Goal: Task Accomplishment & Management: Manage account settings

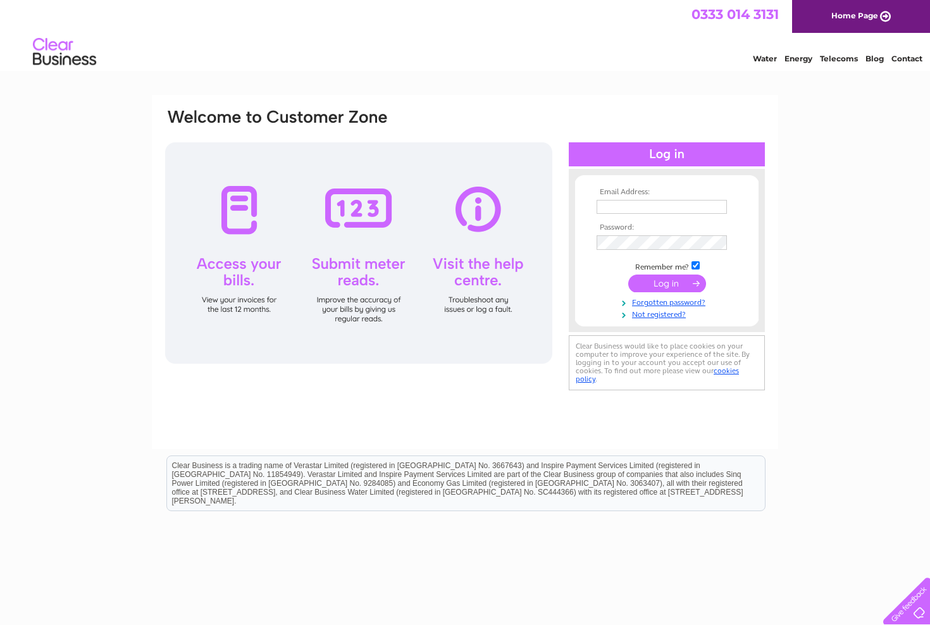
click at [660, 222] on td at bounding box center [667, 220] width 147 height 6
type input "[EMAIL_ADDRESS][DOMAIN_NAME]"
click at [660, 253] on tbody "Email Address: [EMAIL_ADDRESS][DOMAIN_NAME] Password: Remember me?" at bounding box center [667, 254] width 147 height 132
click at [660, 250] on td at bounding box center [667, 242] width 147 height 21
click at [679, 279] on input "submit" at bounding box center [667, 285] width 78 height 18
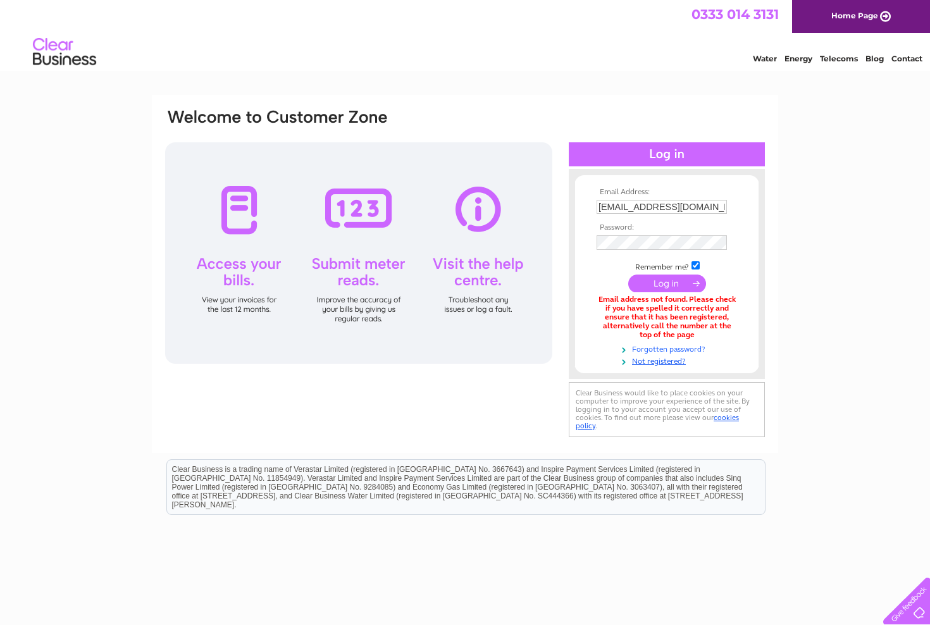
click at [675, 346] on link "Forgotten password?" at bounding box center [669, 348] width 144 height 12
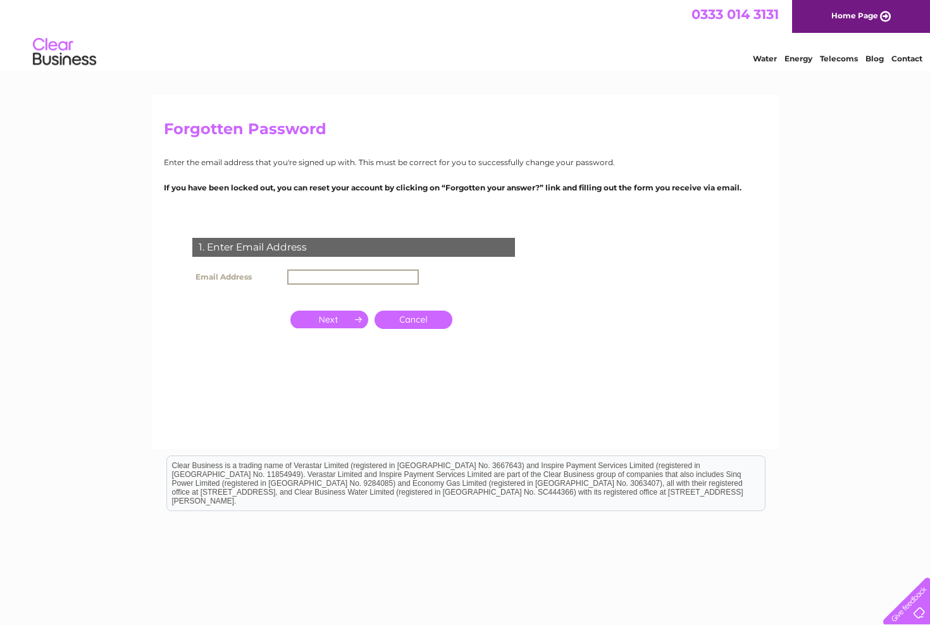
click at [391, 273] on input "text" at bounding box center [353, 277] width 132 height 15
click at [342, 312] on input "button" at bounding box center [329, 320] width 78 height 18
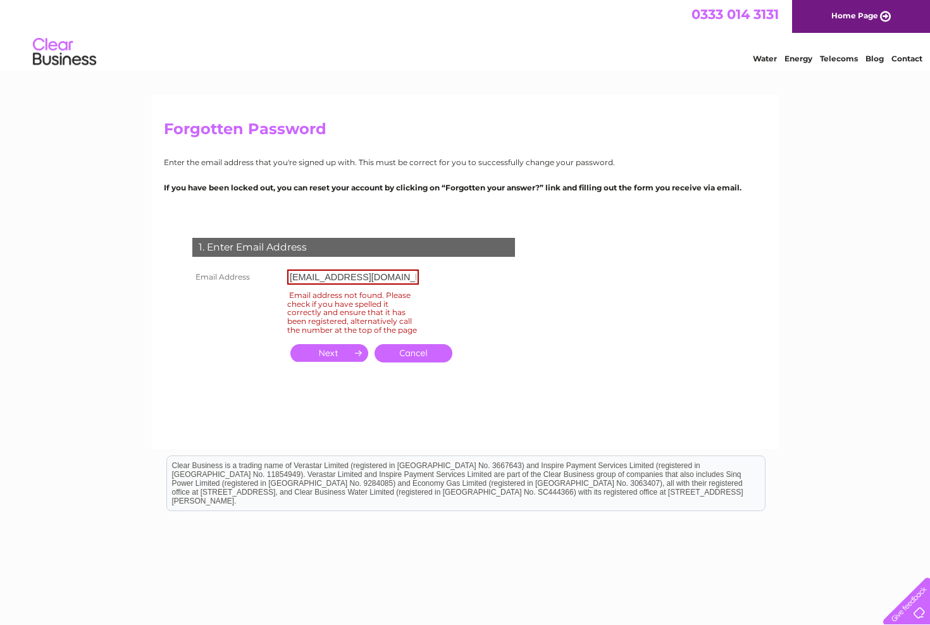
click at [385, 271] on input "info@fionareidinteriors.co.uk" at bounding box center [353, 277] width 132 height 15
click at [385, 271] on input "[EMAIL_ADDRESS][DOMAIN_NAME]" at bounding box center [353, 277] width 132 height 15
type input "fionareid33@aol.com"
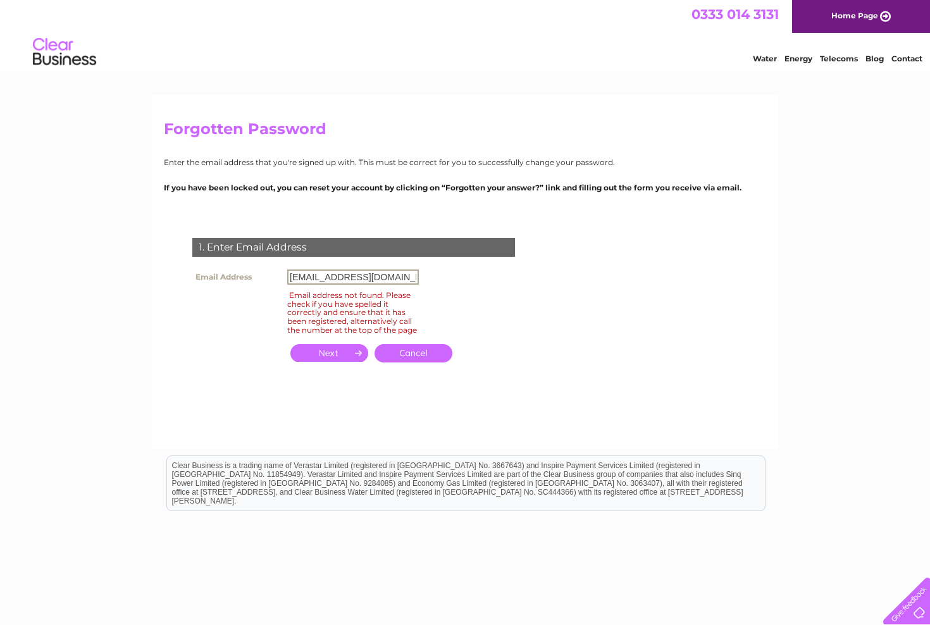
click at [324, 362] on input "button" at bounding box center [329, 353] width 78 height 18
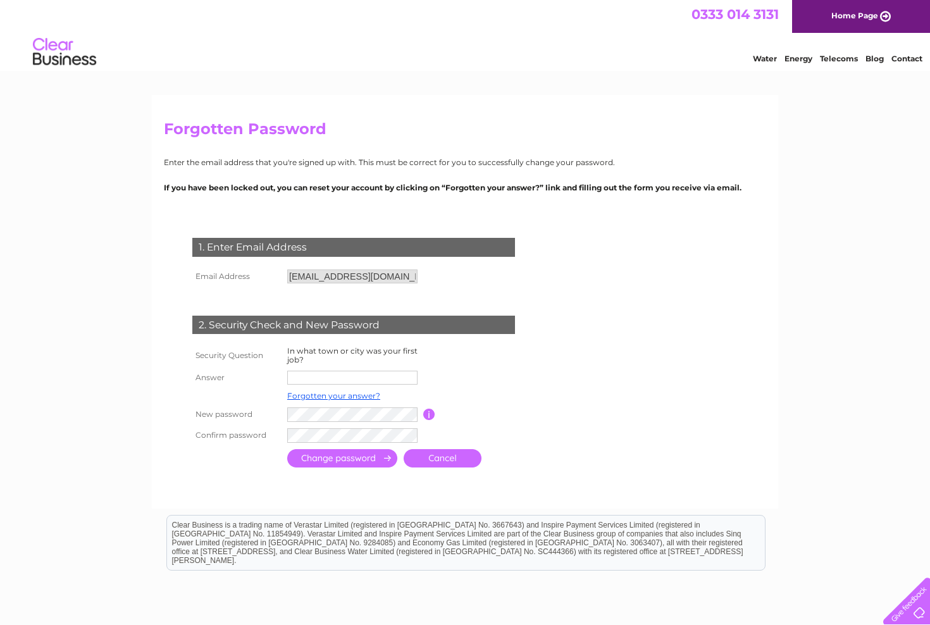
click at [467, 453] on link "Cancel" at bounding box center [443, 458] width 78 height 18
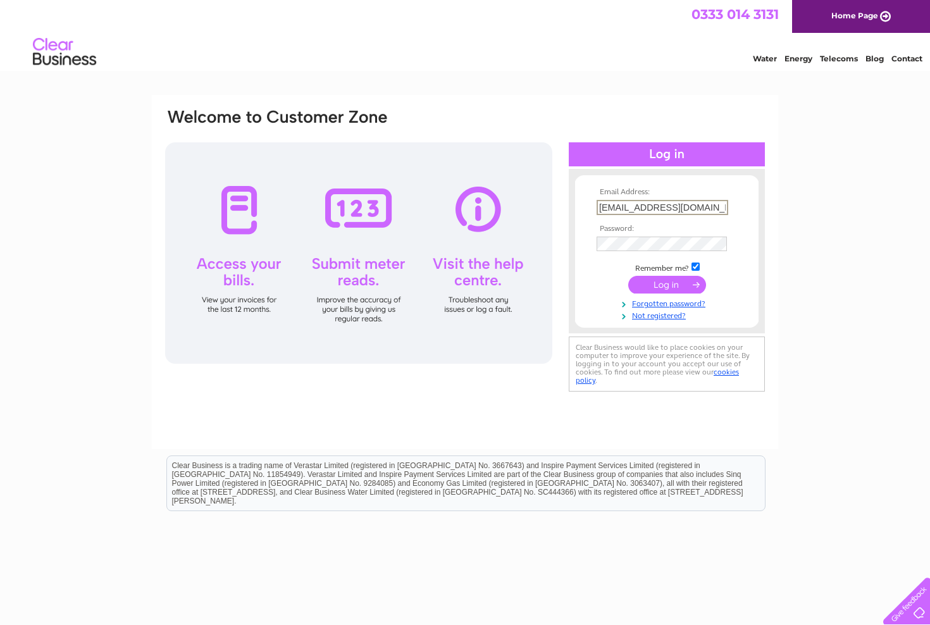
type input "[EMAIL_ADDRESS][DOMAIN_NAME]"
click at [667, 284] on input "submit" at bounding box center [667, 285] width 78 height 18
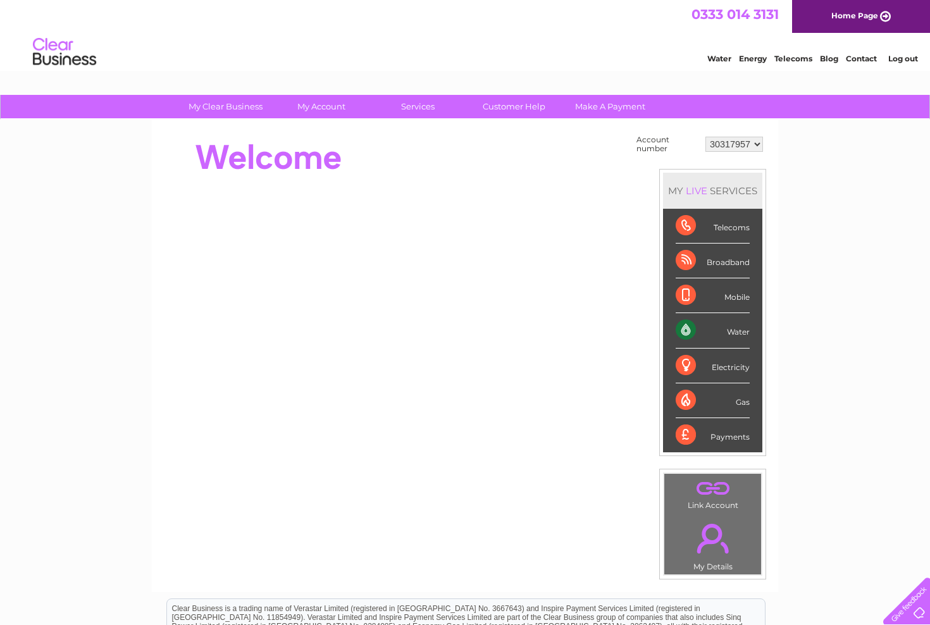
click at [697, 337] on div "Water" at bounding box center [713, 330] width 74 height 35
